Goal: Check status: Check status

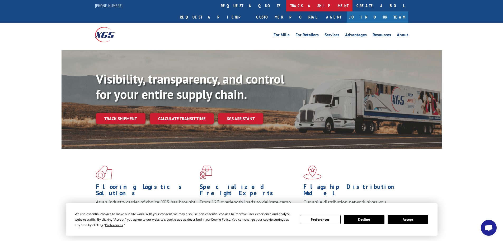
click at [286, 5] on link "track a shipment" at bounding box center [319, 5] width 66 height 11
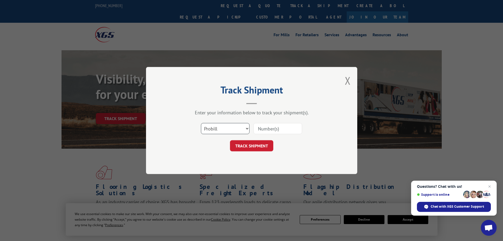
click at [230, 125] on select "Select category... Probill BOL PO" at bounding box center [225, 128] width 49 height 11
select select "po"
click at [201, 123] on select "Select category... Probill BOL PO" at bounding box center [225, 128] width 49 height 11
click at [265, 127] on input at bounding box center [278, 128] width 49 height 11
paste input "15530907"
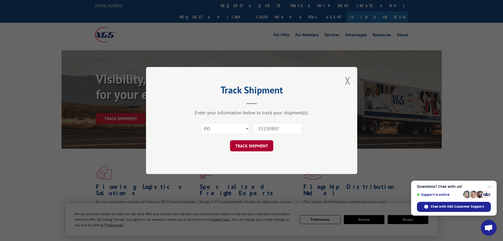
type input "15530907"
click at [239, 144] on button "TRACK SHIPMENT" at bounding box center [251, 145] width 43 height 11
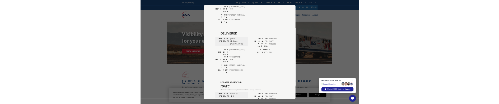
scroll to position [238, 0]
